Goal: Task Accomplishment & Management: Manage account settings

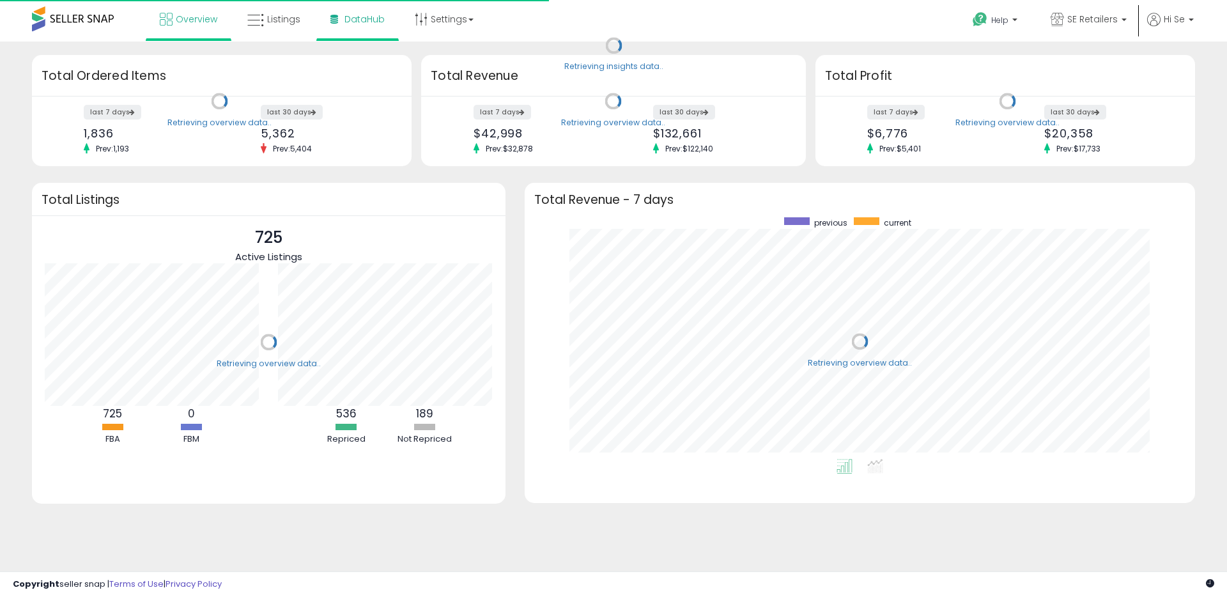
scroll to position [241, 645]
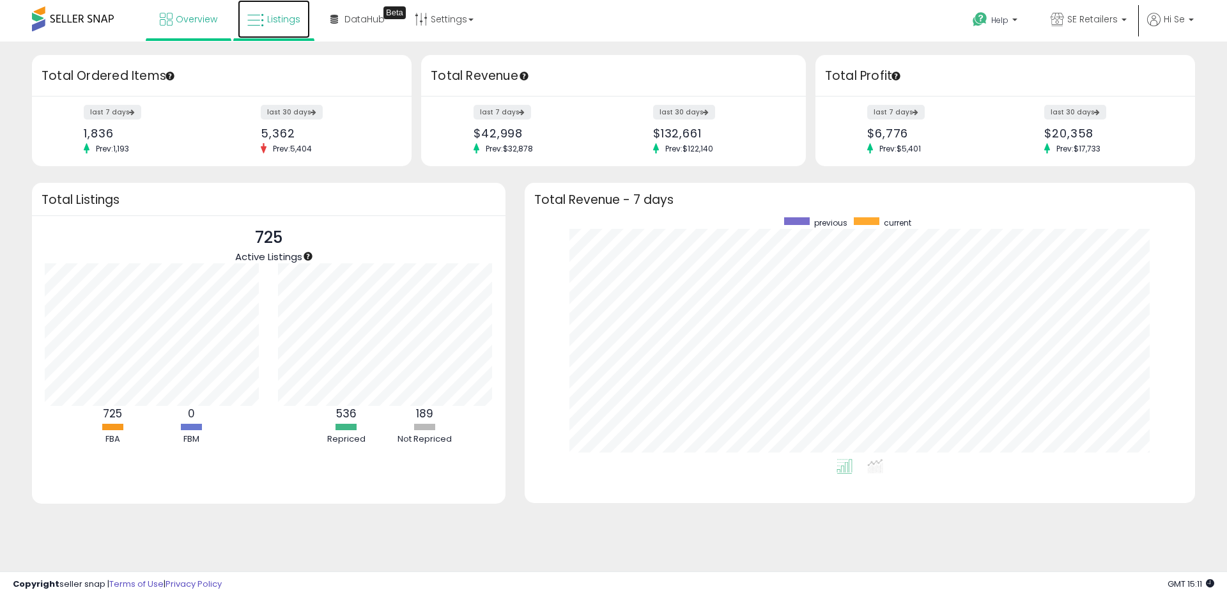
click at [268, 20] on span "Listings" at bounding box center [283, 19] width 33 height 13
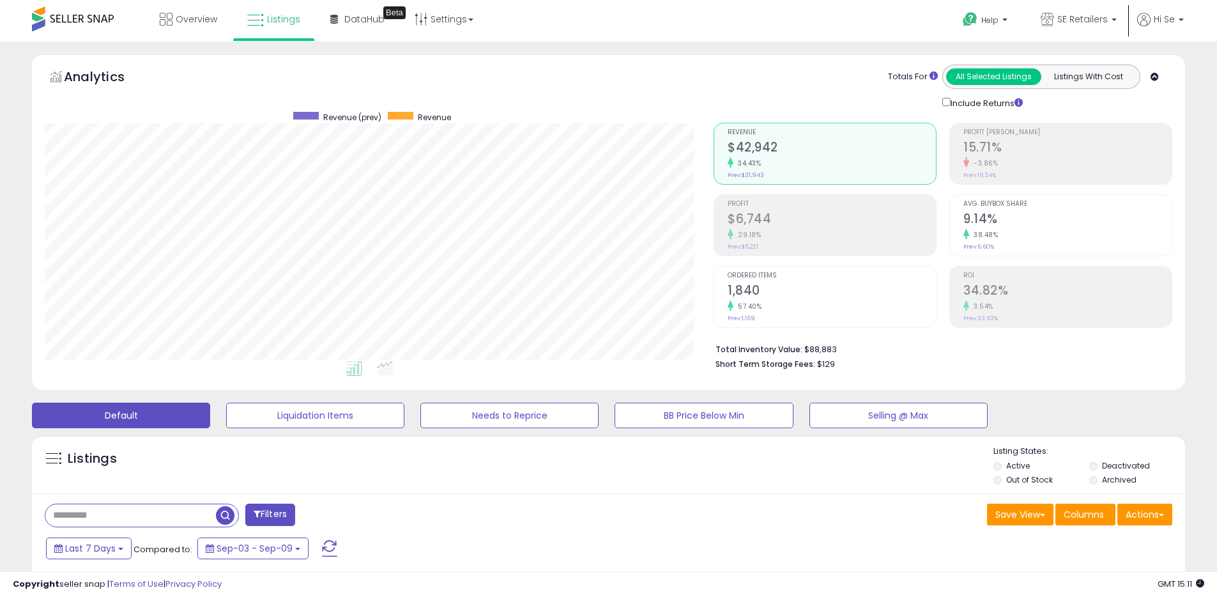
scroll to position [262, 669]
click at [360, 27] on link "DataHub Beta" at bounding box center [357, 19] width 73 height 38
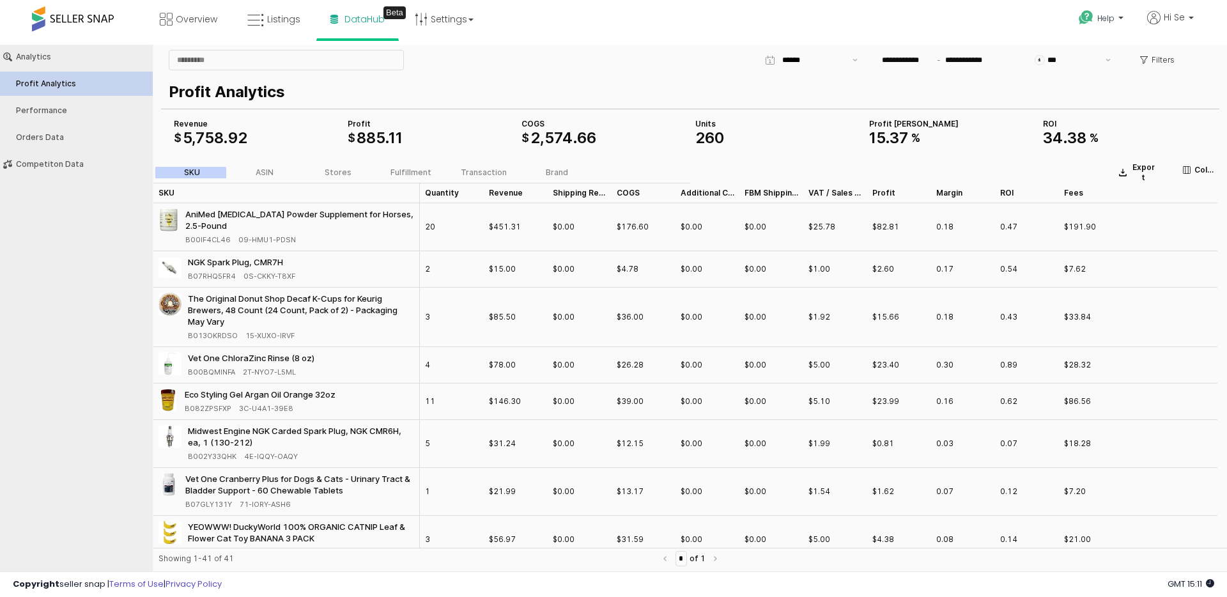
click at [520, 85] on p "Profit Analytics" at bounding box center [687, 91] width 1037 height 23
click at [962, 56] on input "**********" at bounding box center [970, 60] width 56 height 14
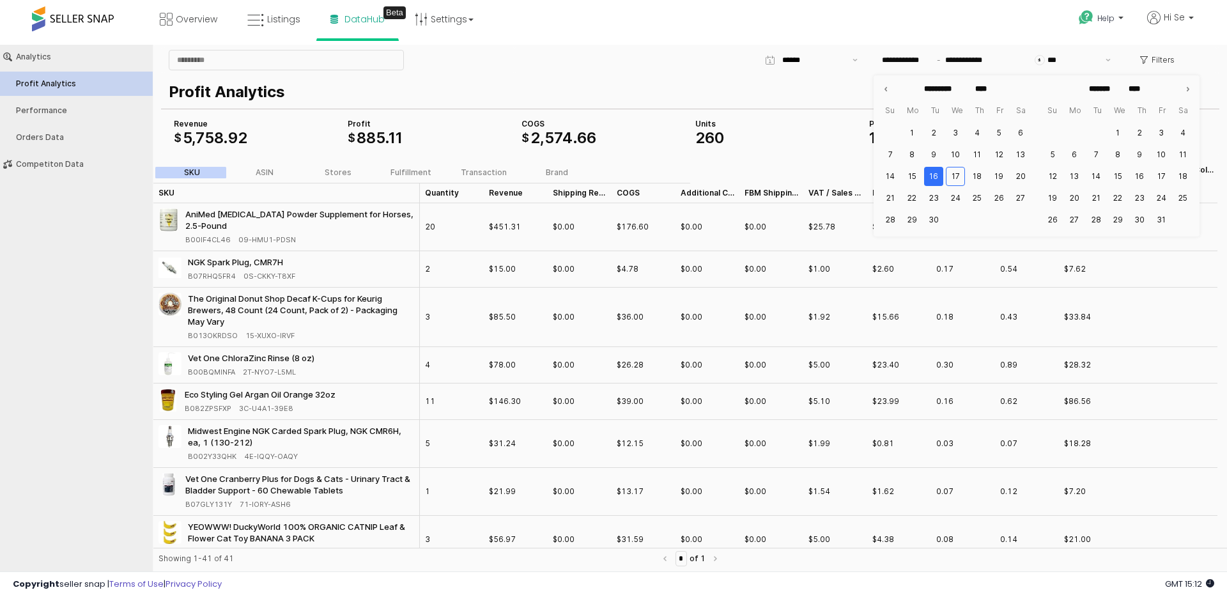
drag, startPoint x: 889, startPoint y: 40, endPoint x: 901, endPoint y: 21, distance: 21.8
click at [889, 40] on div "Help Contact Support Search Knowledge Hub Request a Feature Hi Se" at bounding box center [1005, 27] width 406 height 54
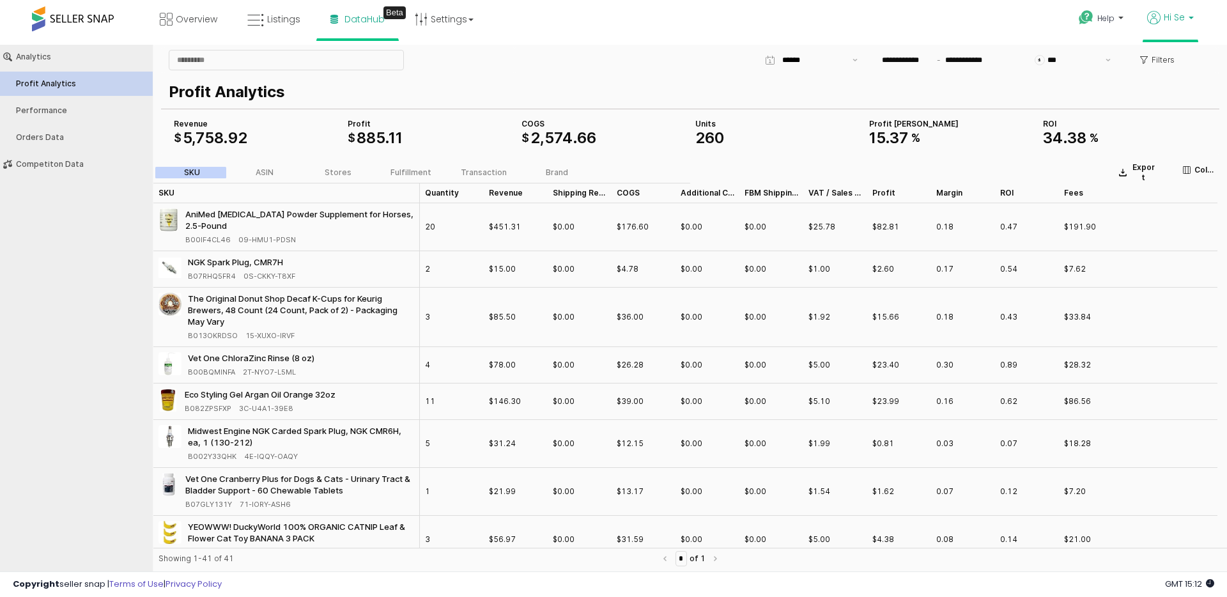
click at [1170, 27] on link "Hi Se" at bounding box center [1170, 25] width 47 height 29
click at [1167, 134] on link "Logout" at bounding box center [1165, 133] width 28 height 12
